Goal: Task Accomplishment & Management: Manage account settings

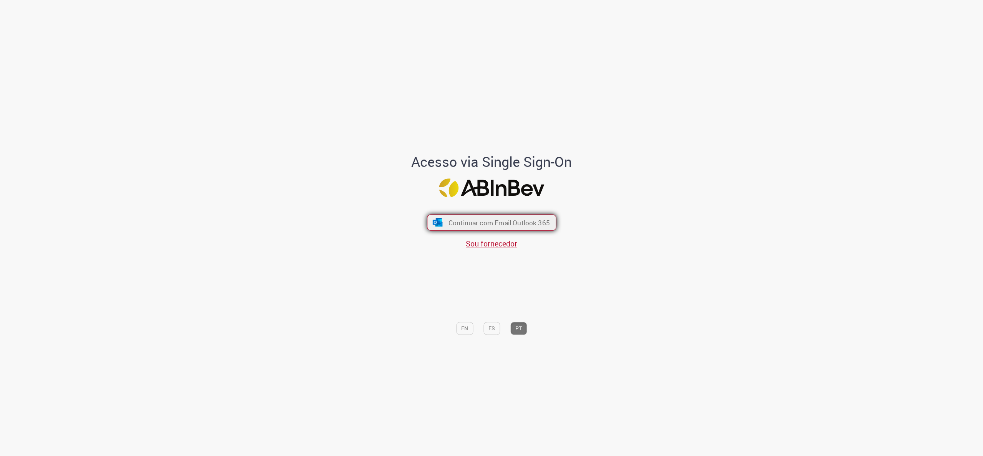
click at [512, 221] on span "Continuar com Email Outlook 365" at bounding box center [498, 222] width 101 height 9
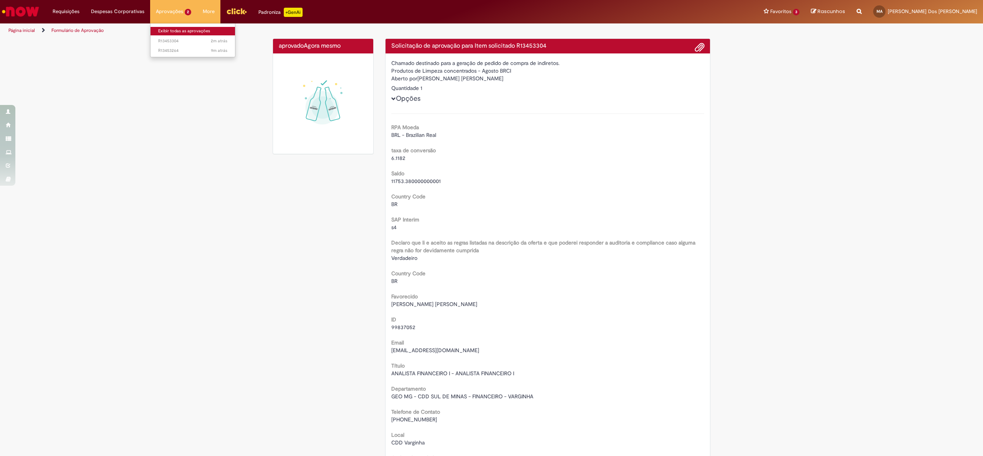
click at [179, 29] on link "Exibir todas as aprovações" at bounding box center [193, 31] width 85 height 8
click at [178, 30] on link "Exibir todas as aprovações" at bounding box center [193, 31] width 85 height 8
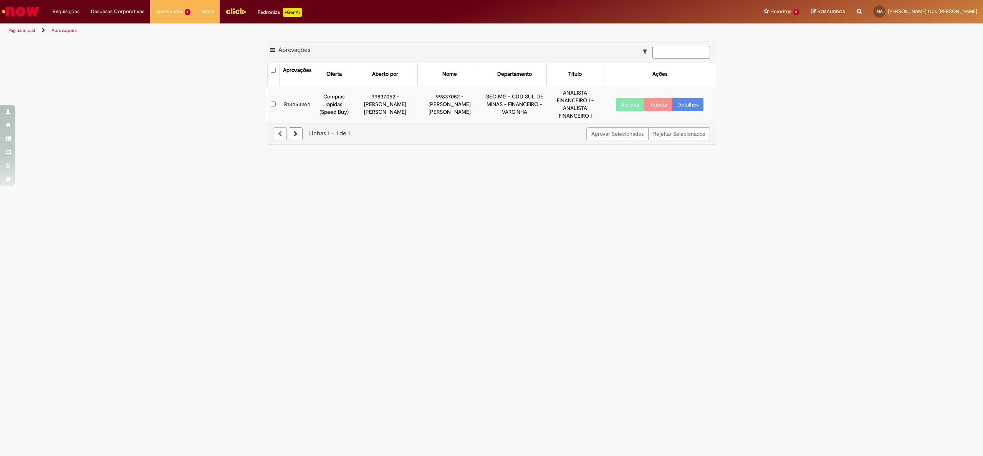
click at [641, 99] on button "Aprovar" at bounding box center [630, 104] width 29 height 13
